Goal: Transaction & Acquisition: Book appointment/travel/reservation

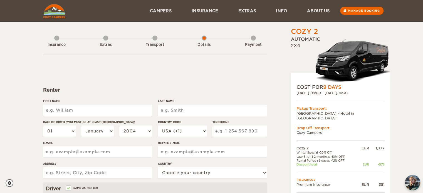
click at [80, 107] on input "First Name" at bounding box center [97, 110] width 109 height 11
type input "Virág"
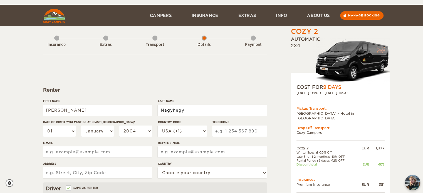
scroll to position [28, 0]
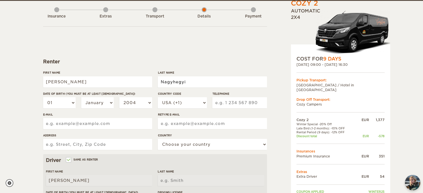
type input "Nagyhegyi"
click at [68, 103] on select "01 02 03 04 05 06 07 08 09 10 11 12 13 14 15 16 17 18 19 20 21 22 23 24 25 26 2…" at bounding box center [59, 102] width 33 height 11
click at [94, 79] on input "Virág" at bounding box center [97, 81] width 109 height 11
type input "[PERSON_NAME]"
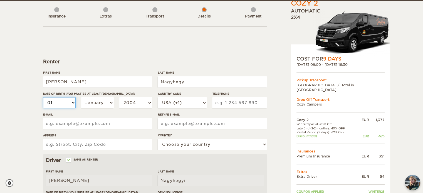
type input "[PERSON_NAME]"
click at [69, 99] on select "01 02 03 04 05 06 07 08 09 10 11 12 13 14 15 16 17 18 19 20 21 22 23 24 25 26 2…" at bounding box center [59, 102] width 33 height 11
select select "25"
click at [43, 97] on select "01 02 03 04 05 06 07 08 09 10 11 12 13 14 15 16 17 18 19 20 21 22 23 24 25 26 2…" at bounding box center [59, 102] width 33 height 11
select select "25"
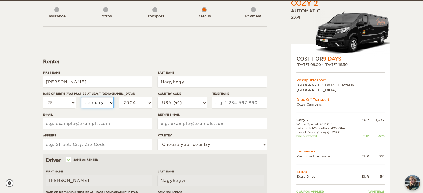
click at [103, 102] on select "January February March April May June July August September October November De…" at bounding box center [97, 102] width 33 height 11
select select "03"
click at [81, 97] on select "January February March April May June July August September October November De…" at bounding box center [97, 102] width 33 height 11
select select "03"
click at [137, 100] on select "2004 2003 2002 2001 2000 1999 1998 1997 1996 1995 1994 1993 1992 1991 1990 1989…" at bounding box center [135, 102] width 33 height 11
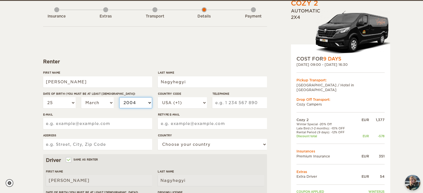
select select "2001"
click at [119, 97] on select "2004 2003 2002 2001 2000 1999 1998 1997 1996 1995 1994 1993 1992 1991 1990 1989…" at bounding box center [135, 102] width 33 height 11
select select "2001"
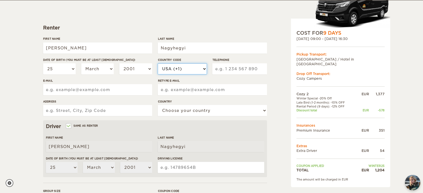
click at [198, 69] on select "USA (+1) UK (+44) Germany (+49) Algeria (+213) Andorra (+376) Angola (+244) Ang…" at bounding box center [182, 68] width 49 height 11
select select "36"
click at [158, 63] on select "USA (+1) UK (+44) Germany (+49) Algeria (+213) Andorra (+376) Angola (+244) Ang…" at bounding box center [182, 68] width 49 height 11
click at [242, 69] on input "Telephone" at bounding box center [239, 68] width 54 height 11
type input "308744858"
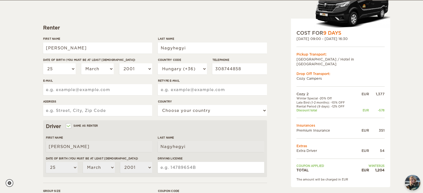
click at [85, 90] on input "E-mail" at bounding box center [97, 89] width 109 height 11
type input "nagyhegyi.v25@gmail.com"
click at [175, 89] on input "Retype E-mail" at bounding box center [212, 89] width 109 height 11
type input "nagyhegyi.v25@gmail.com"
click at [102, 110] on input "Address" at bounding box center [97, 110] width 109 height 11
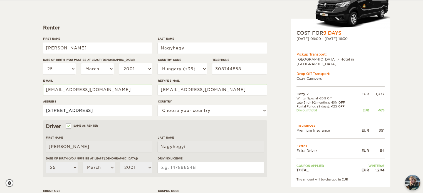
type input "1025 Budapest, Torokvesz street 38/B"
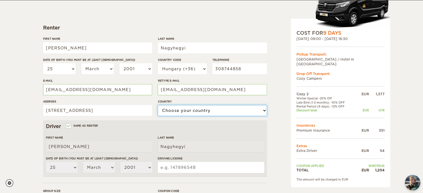
click at [211, 106] on select "Choose your country United States United Kingdom Germany Afghanistan Albania Al…" at bounding box center [212, 110] width 109 height 11
select select "92"
click at [158, 105] on select "Choose your country United States United Kingdom Germany Afghanistan Albania Al…" at bounding box center [212, 110] width 109 height 11
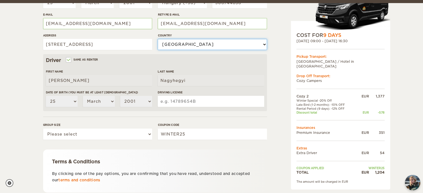
scroll to position [131, 0]
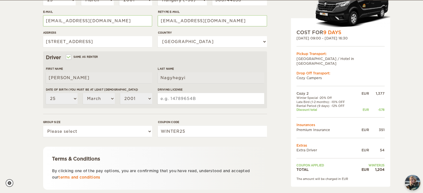
click at [179, 99] on input "Driving License" at bounding box center [211, 98] width 106 height 11
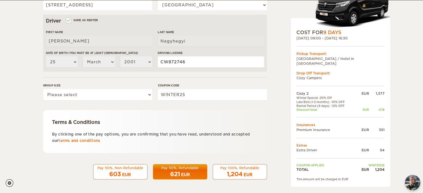
scroll to position [168, 0]
type input "CW872746"
click at [122, 94] on select "Please select 1 2" at bounding box center [97, 94] width 109 height 11
click at [100, 79] on form "Renter First Name Virag Last Name Nagyhegyi Date of birth (You must be at least…" at bounding box center [155, 33] width 224 height 293
click at [104, 94] on select "Please select 1 2" at bounding box center [97, 94] width 109 height 11
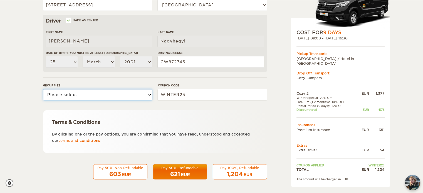
select select "2"
click at [43, 89] on select "Please select 1 2" at bounding box center [97, 94] width 109 height 11
click at [118, 172] on span "603" at bounding box center [115, 174] width 12 height 7
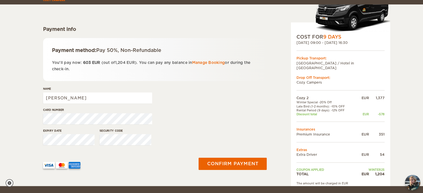
scroll to position [66, 0]
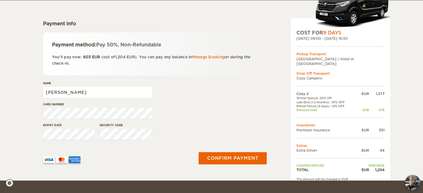
click at [106, 90] on input "[PERSON_NAME]" at bounding box center [97, 92] width 109 height 11
type input "V"
type input "Nagyhegyi [PERSON_NAME]"
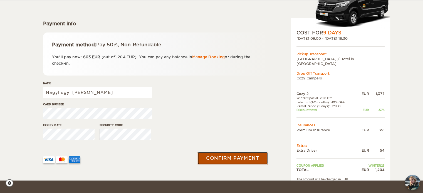
click at [240, 157] on button "Confirm payment" at bounding box center [233, 158] width 70 height 13
